Goal: Find specific page/section: Find specific page/section

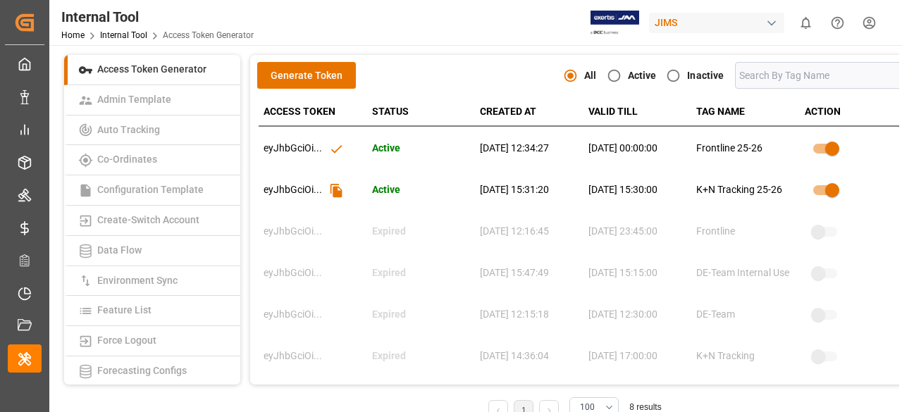
click at [335, 151] on icon at bounding box center [336, 149] width 15 height 15
click at [290, 150] on p "eyJhbGciOi ..." at bounding box center [292, 148] width 58 height 13
click at [333, 150] on icon at bounding box center [336, 149] width 15 height 15
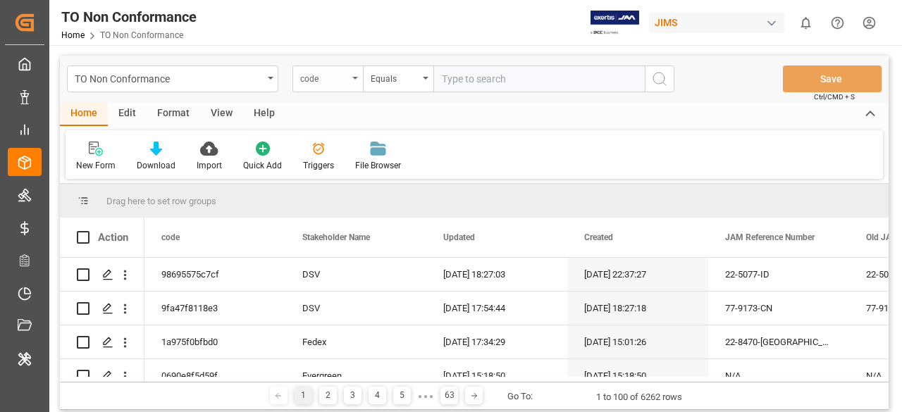
click at [356, 75] on div "code" at bounding box center [327, 79] width 70 height 27
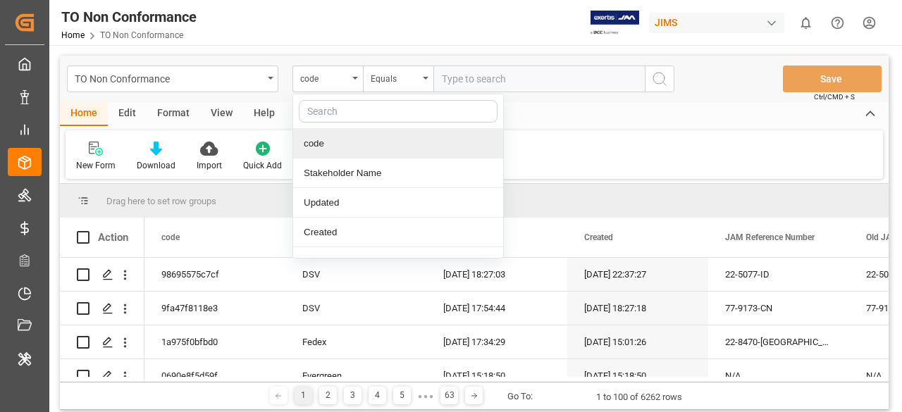
type input "j"
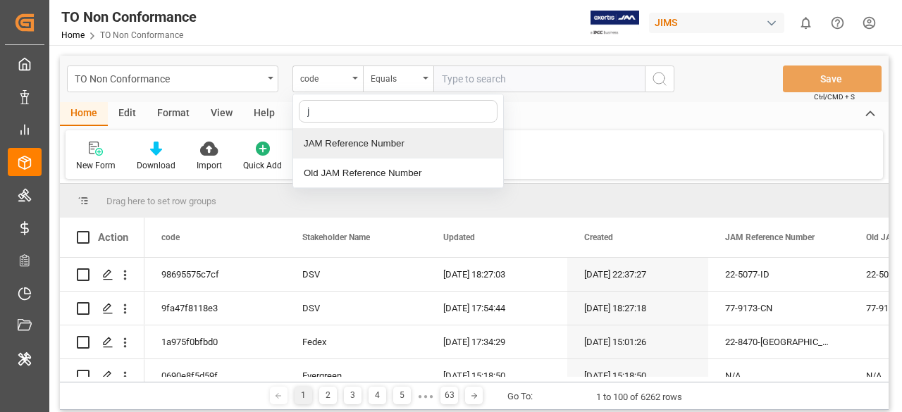
click at [342, 138] on div "JAM Reference Number" at bounding box center [398, 144] width 210 height 30
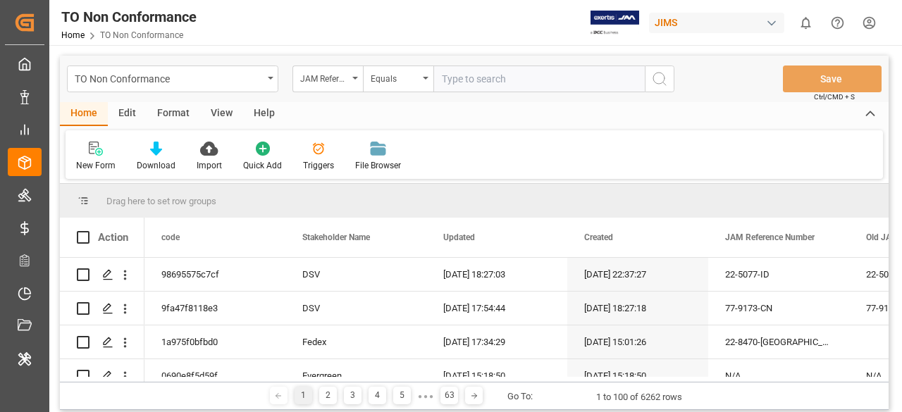
click at [480, 75] on input "text" at bounding box center [538, 79] width 211 height 27
paste input "22-1968-CN"
type input "22-1968-CN"
